Goal: Entertainment & Leisure: Browse casually

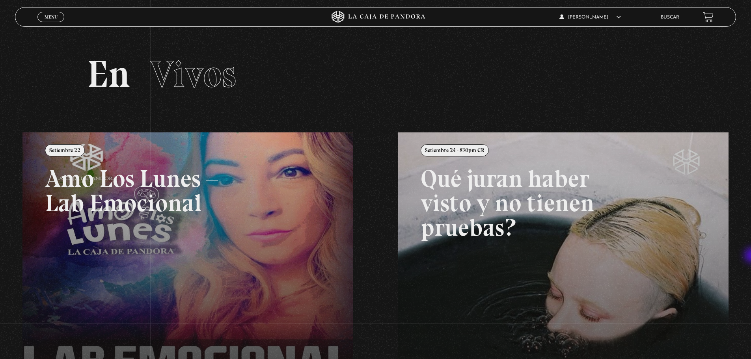
scroll to position [181, 0]
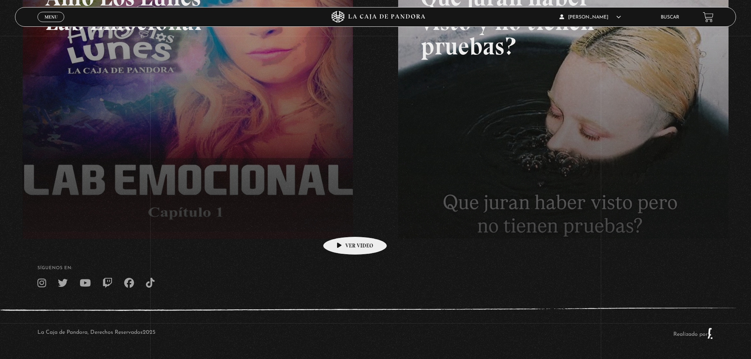
click at [343, 225] on link at bounding box center [397, 130] width 751 height 359
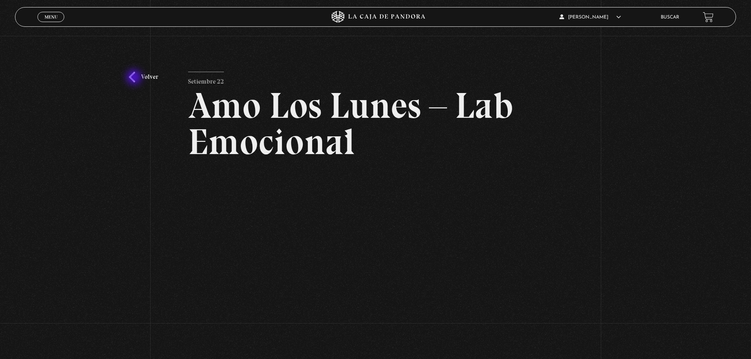
click at [135, 78] on link "Volver" at bounding box center [143, 77] width 29 height 11
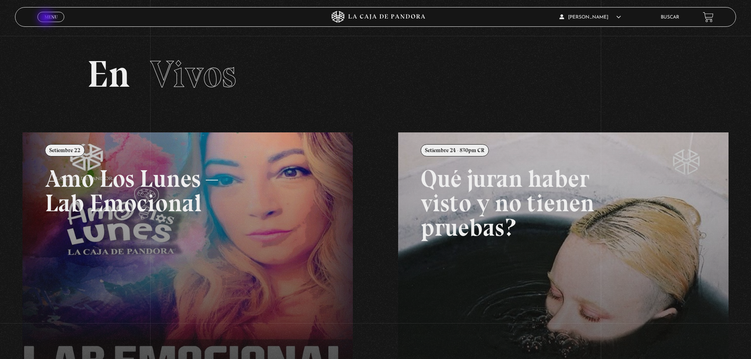
click at [47, 19] on span "Menu" at bounding box center [51, 17] width 13 height 5
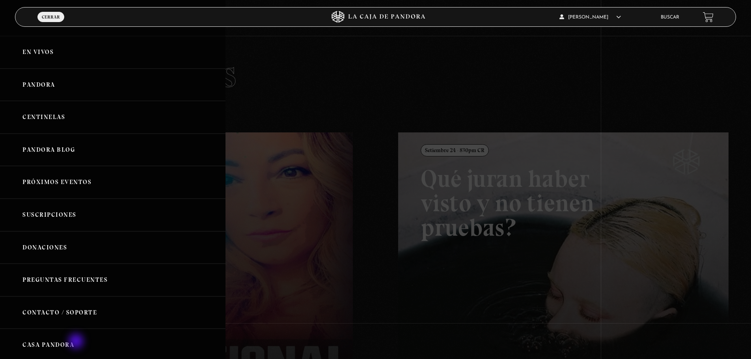
click at [77, 342] on link "Casa Pandora" at bounding box center [113, 345] width 226 height 33
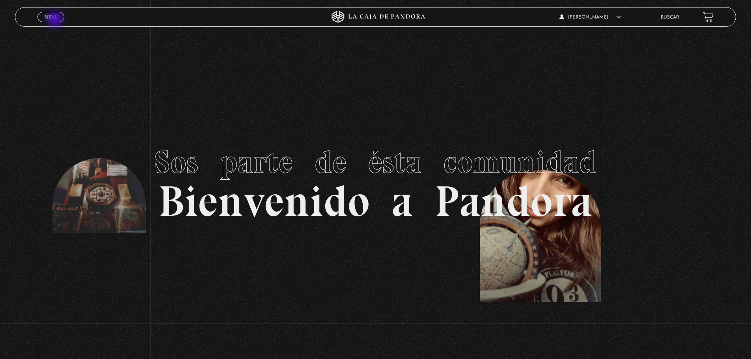
click at [56, 20] on link "Menu Cerrar" at bounding box center [50, 17] width 27 height 10
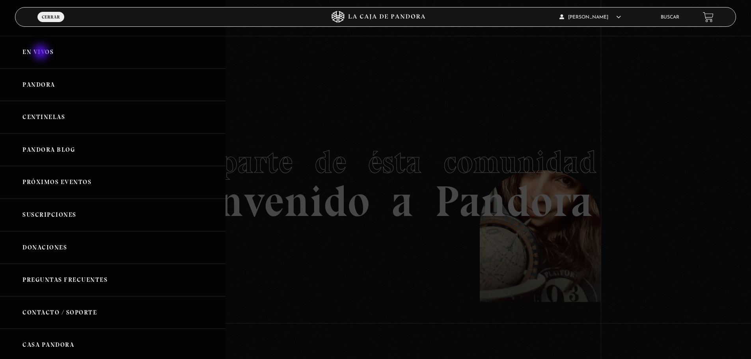
click at [41, 53] on link "En vivos" at bounding box center [113, 52] width 226 height 33
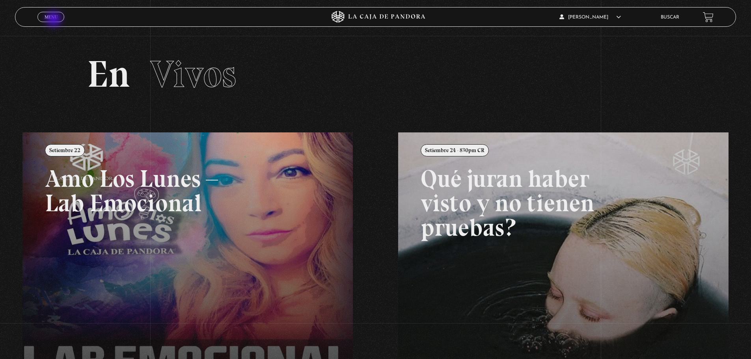
click at [54, 19] on span "Menu" at bounding box center [51, 17] width 13 height 5
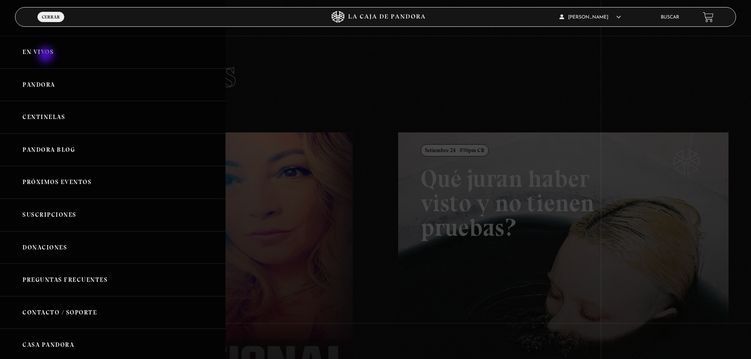
click at [47, 56] on link "En vivos" at bounding box center [113, 52] width 226 height 33
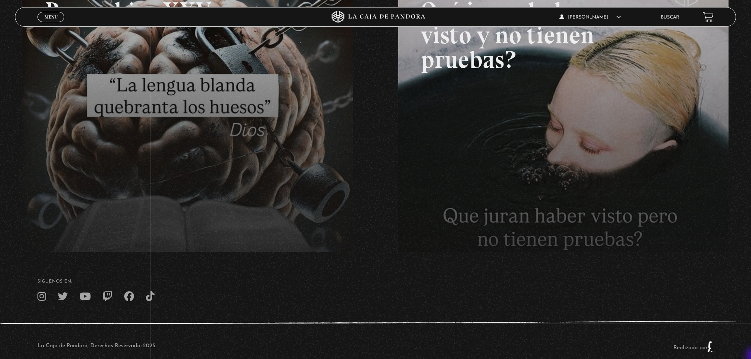
scroll to position [173, 0]
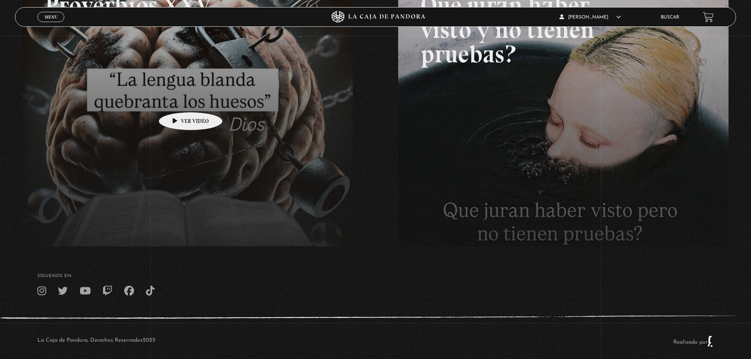
click at [178, 100] on link at bounding box center [397, 138] width 751 height 359
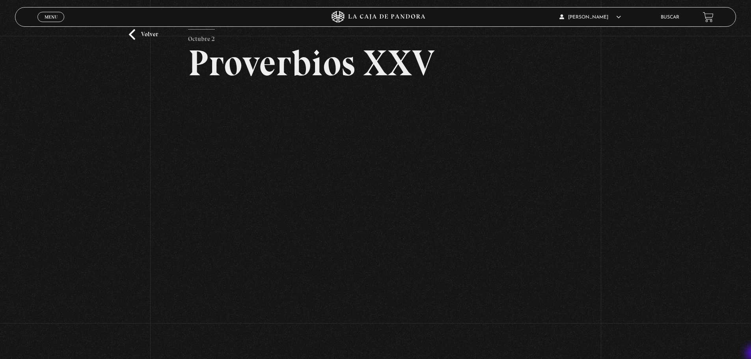
scroll to position [47, 0]
